Goal: Find specific page/section: Find specific page/section

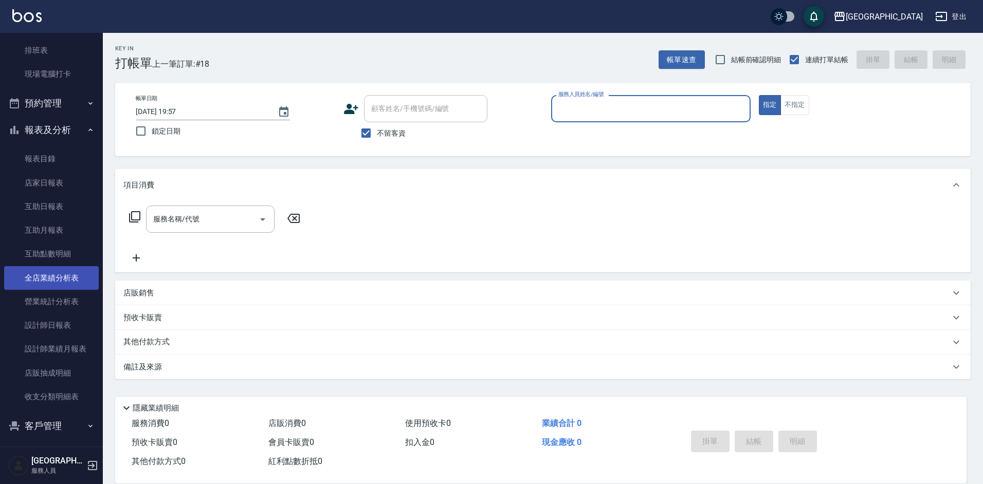
scroll to position [153, 0]
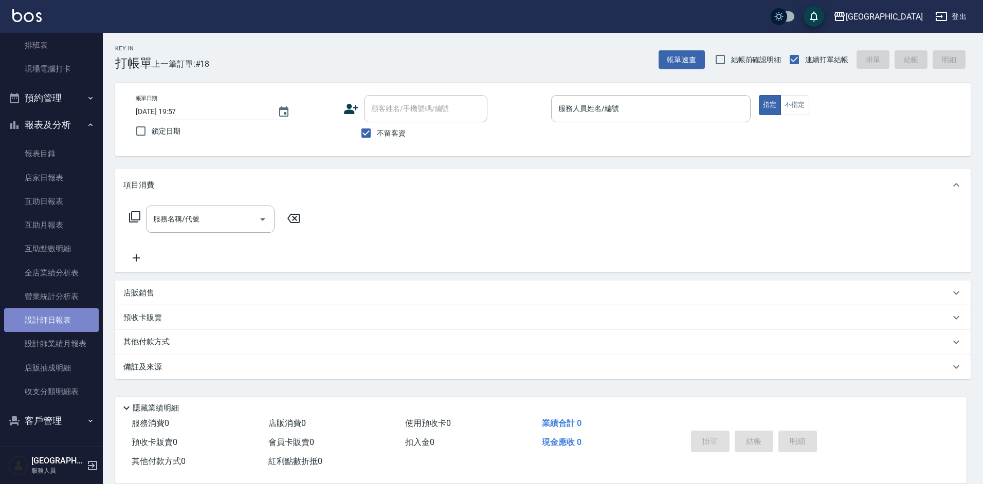
click at [53, 317] on link "設計師日報表" at bounding box center [51, 320] width 95 height 24
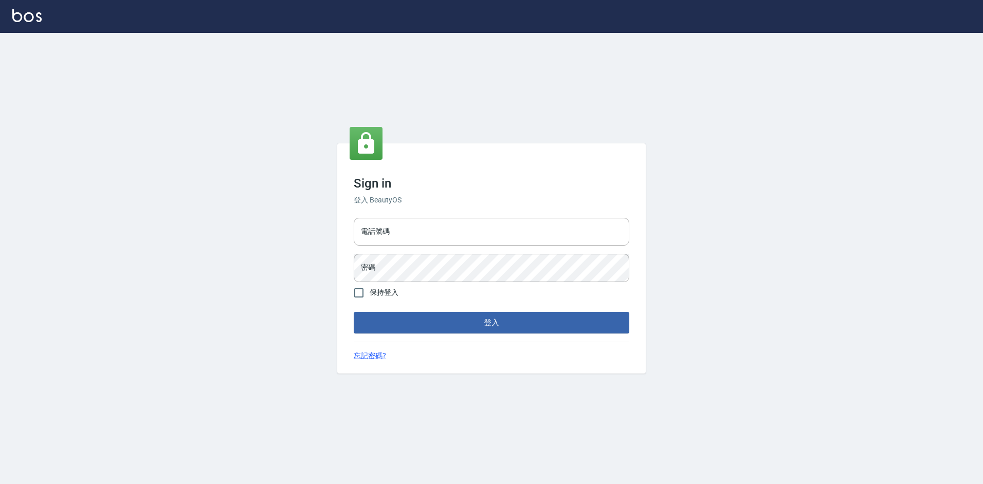
drag, startPoint x: 392, startPoint y: 219, endPoint x: 411, endPoint y: 176, distance: 47.6
click at [392, 218] on input "電話號碼" at bounding box center [491, 232] width 275 height 28
type input "2380118"
click at [354, 312] on button "登入" at bounding box center [491, 323] width 275 height 22
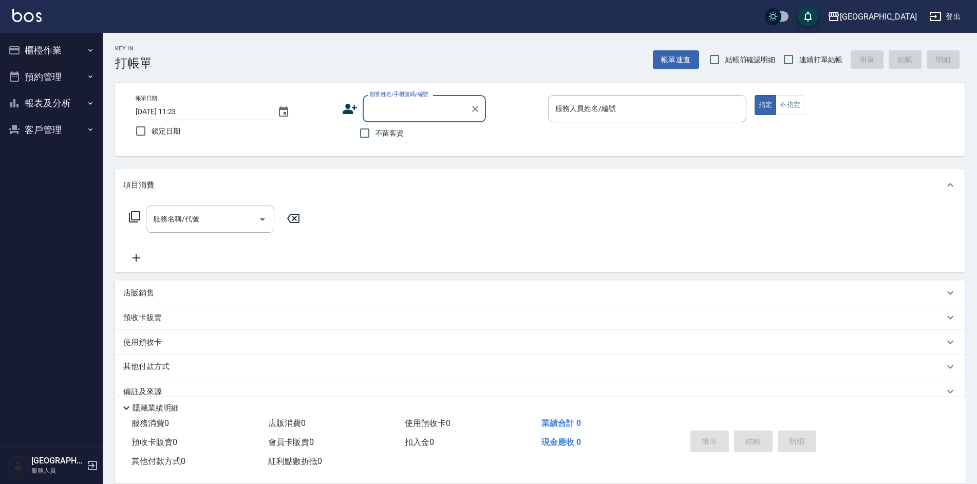
click at [56, 102] on button "報表及分析" at bounding box center [51, 103] width 95 height 27
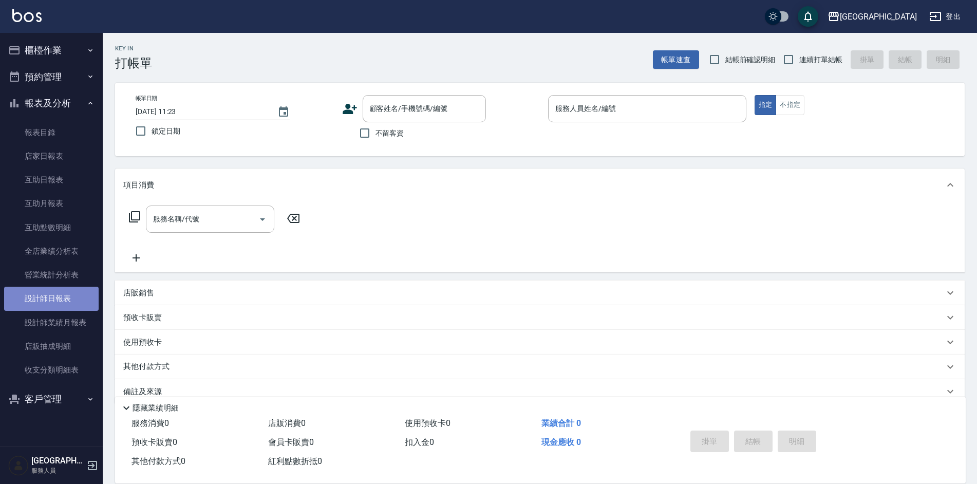
drag, startPoint x: 54, startPoint y: 298, endPoint x: 60, endPoint y: 297, distance: 5.7
click at [54, 298] on link "設計師日報表" at bounding box center [51, 299] width 95 height 24
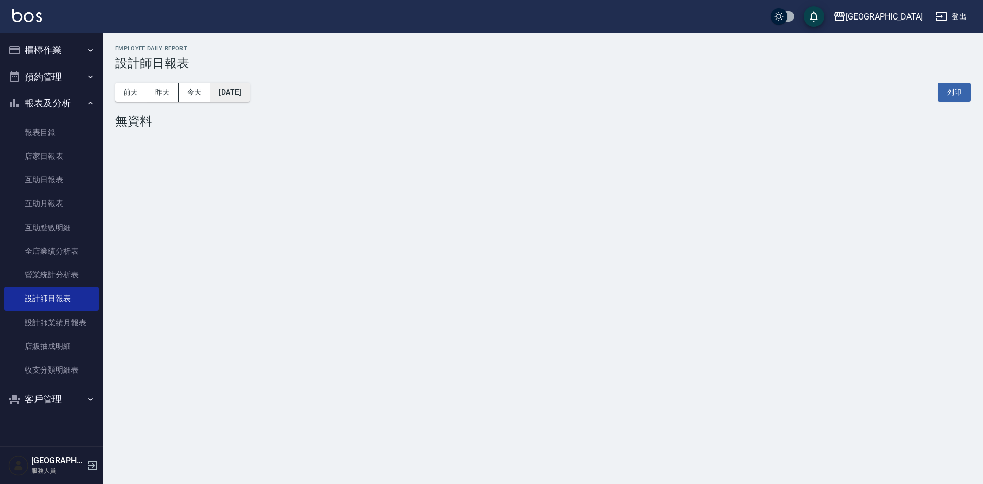
click at [232, 91] on button "[DATE]" at bounding box center [229, 92] width 39 height 19
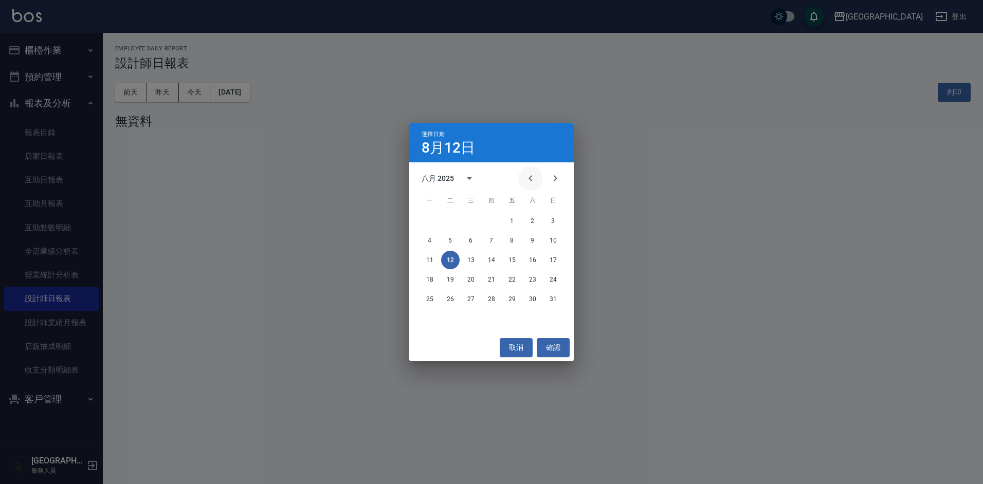
click at [532, 178] on icon "Previous month" at bounding box center [530, 178] width 12 height 12
click at [554, 258] on button "20" at bounding box center [553, 260] width 19 height 19
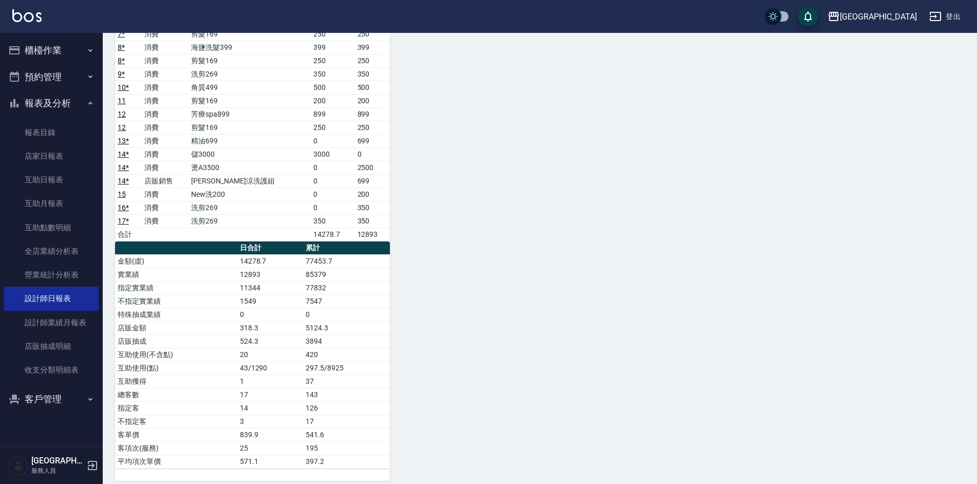
scroll to position [310, 0]
